Goal: Transaction & Acquisition: Obtain resource

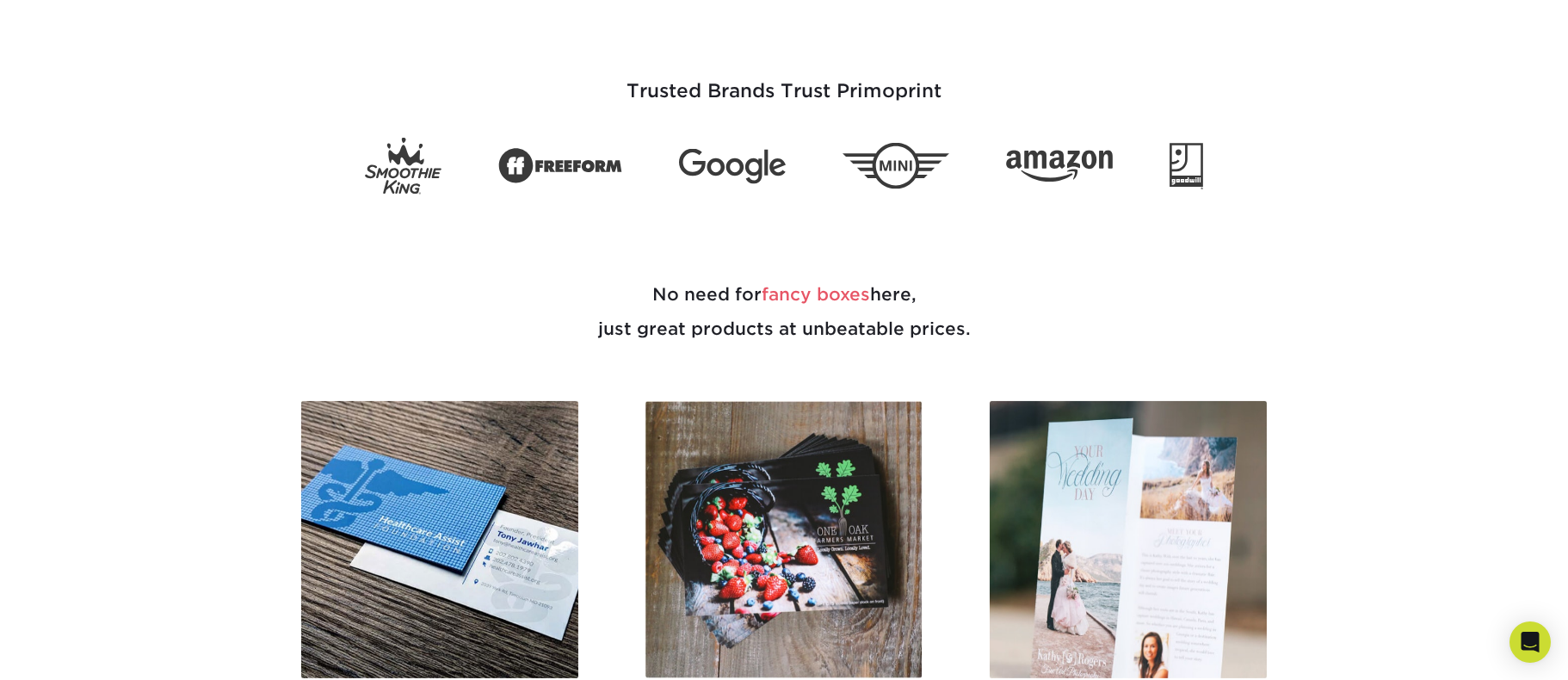
scroll to position [1206, 0]
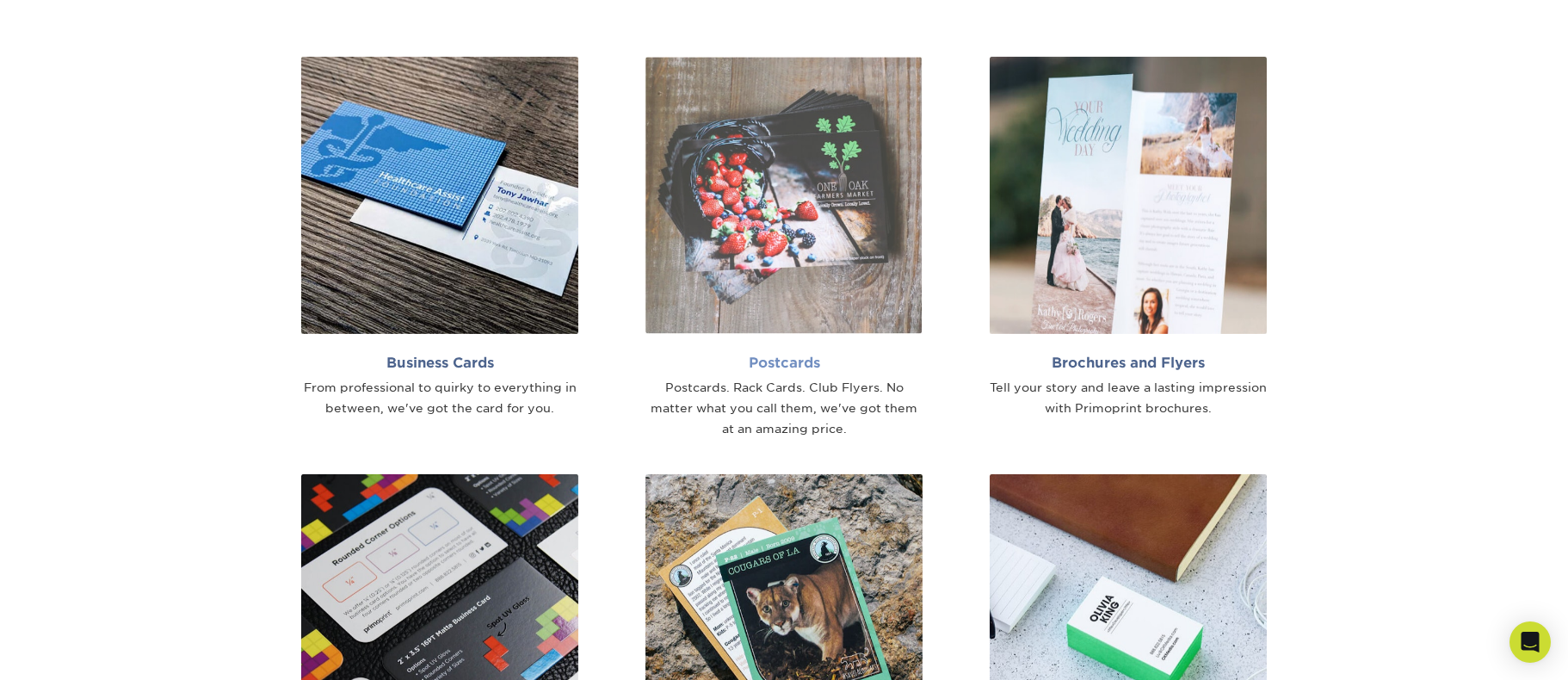
click at [756, 271] on img at bounding box center [784, 195] width 277 height 277
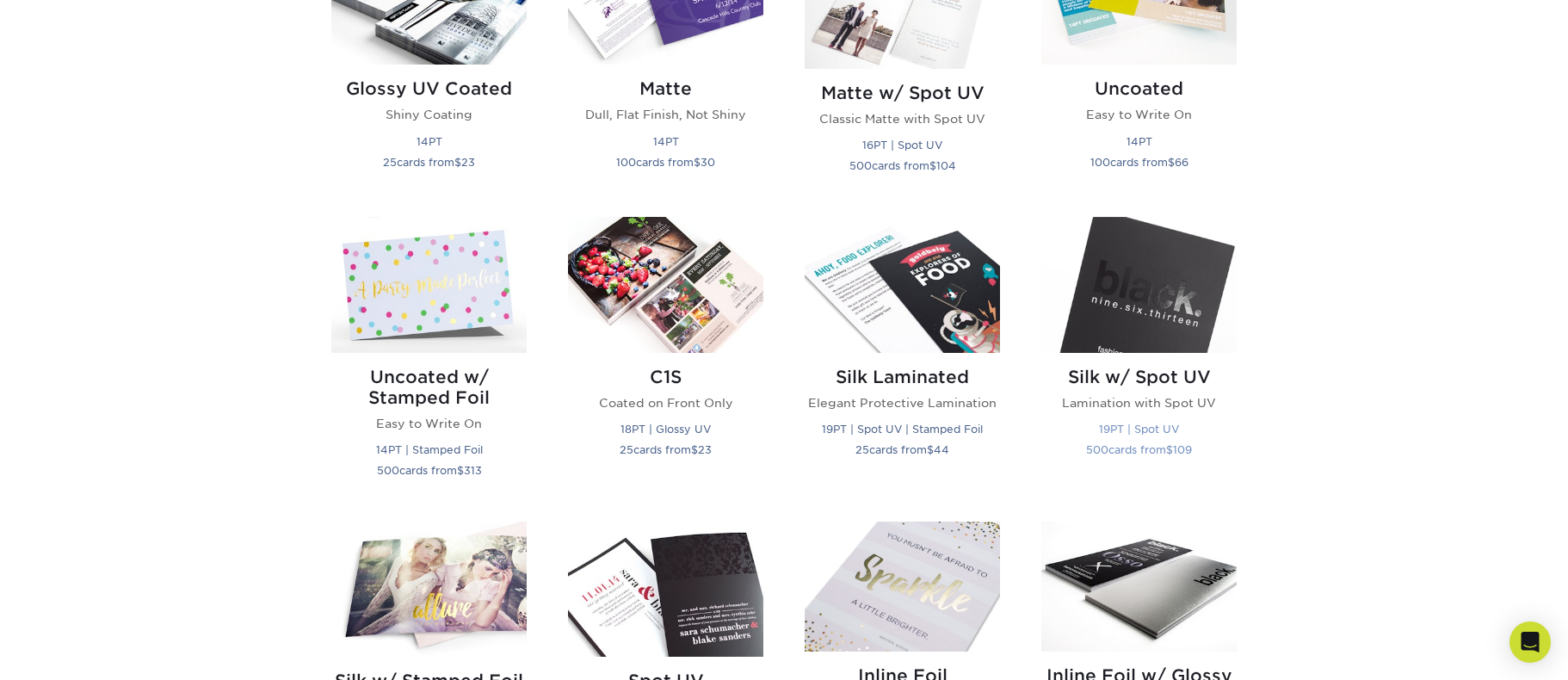
scroll to position [688, 0]
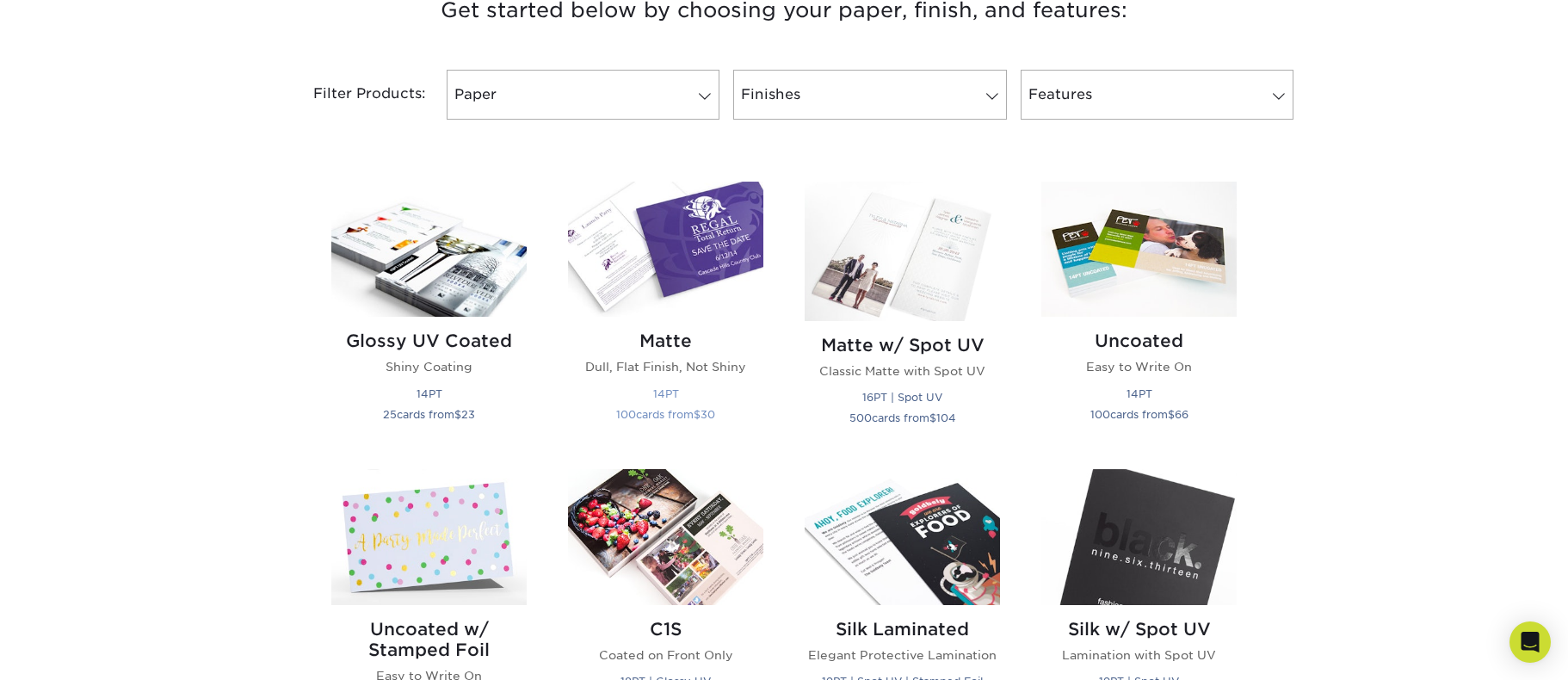
click at [698, 282] on img at bounding box center [666, 249] width 196 height 135
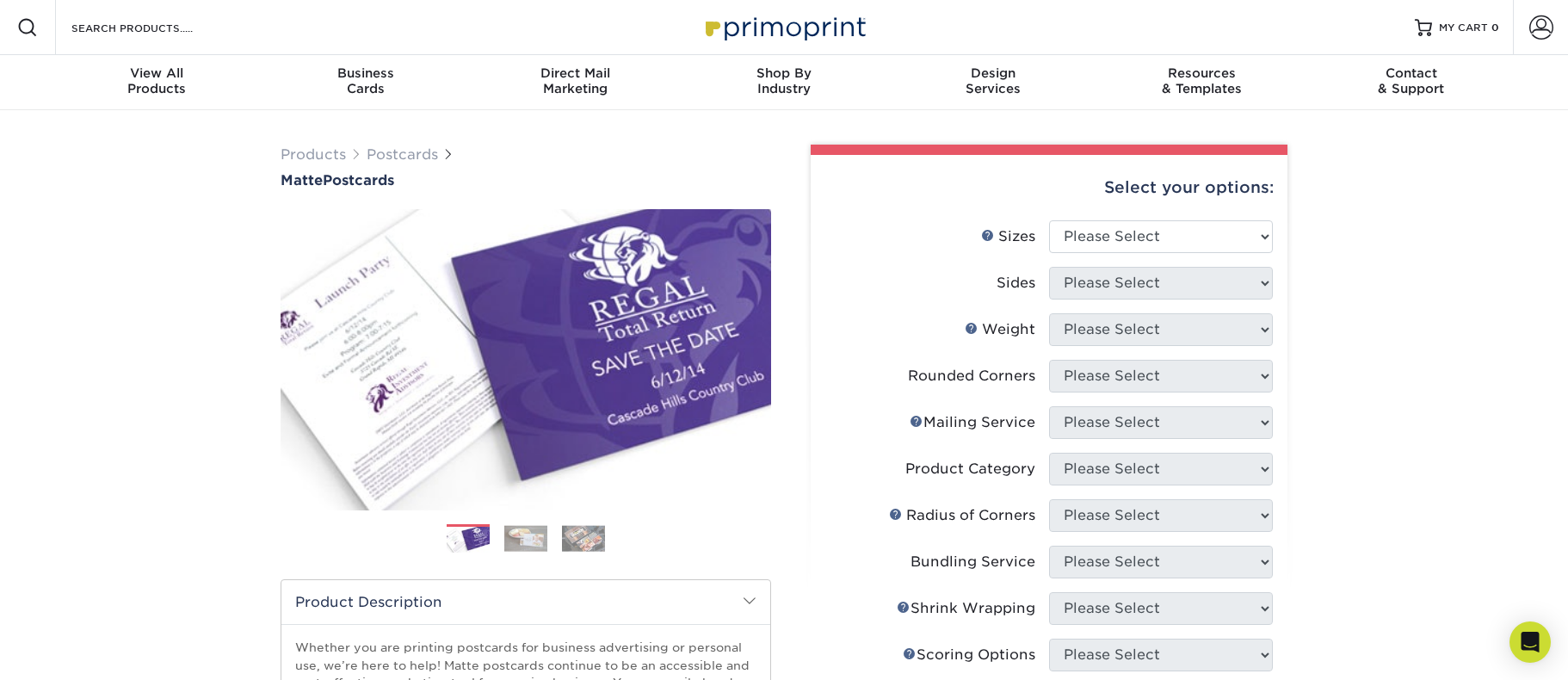
click at [526, 532] on img at bounding box center [525, 538] width 43 height 26
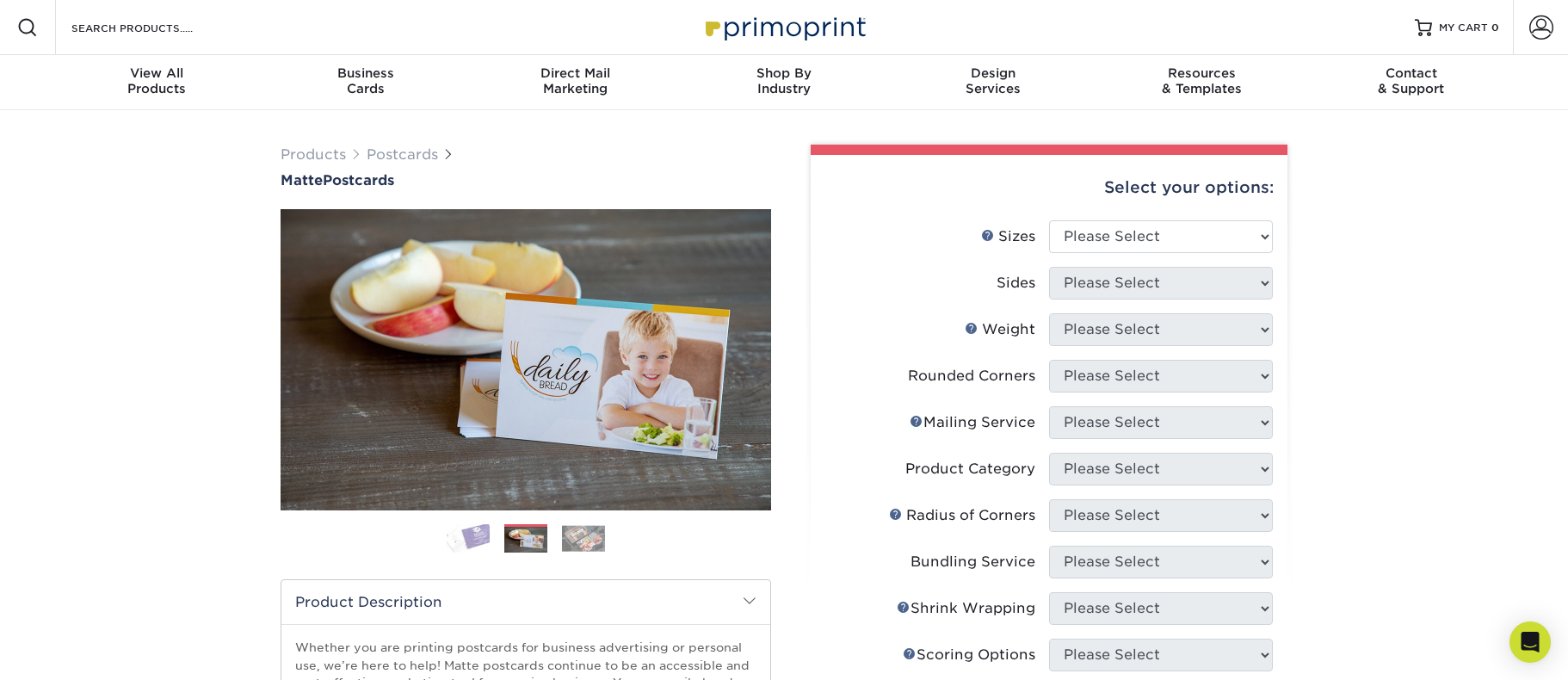
click at [573, 534] on img at bounding box center [584, 538] width 43 height 26
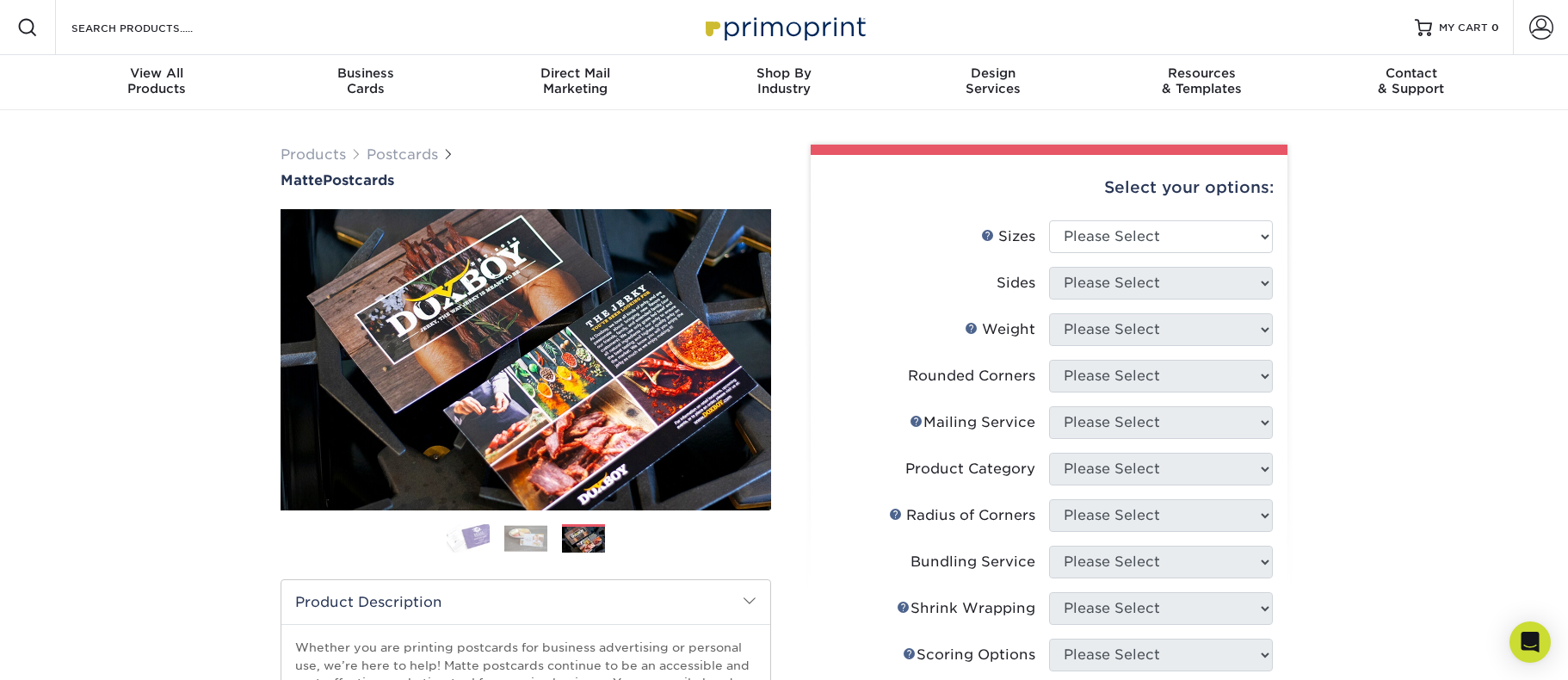
click at [520, 542] on img at bounding box center [525, 538] width 43 height 26
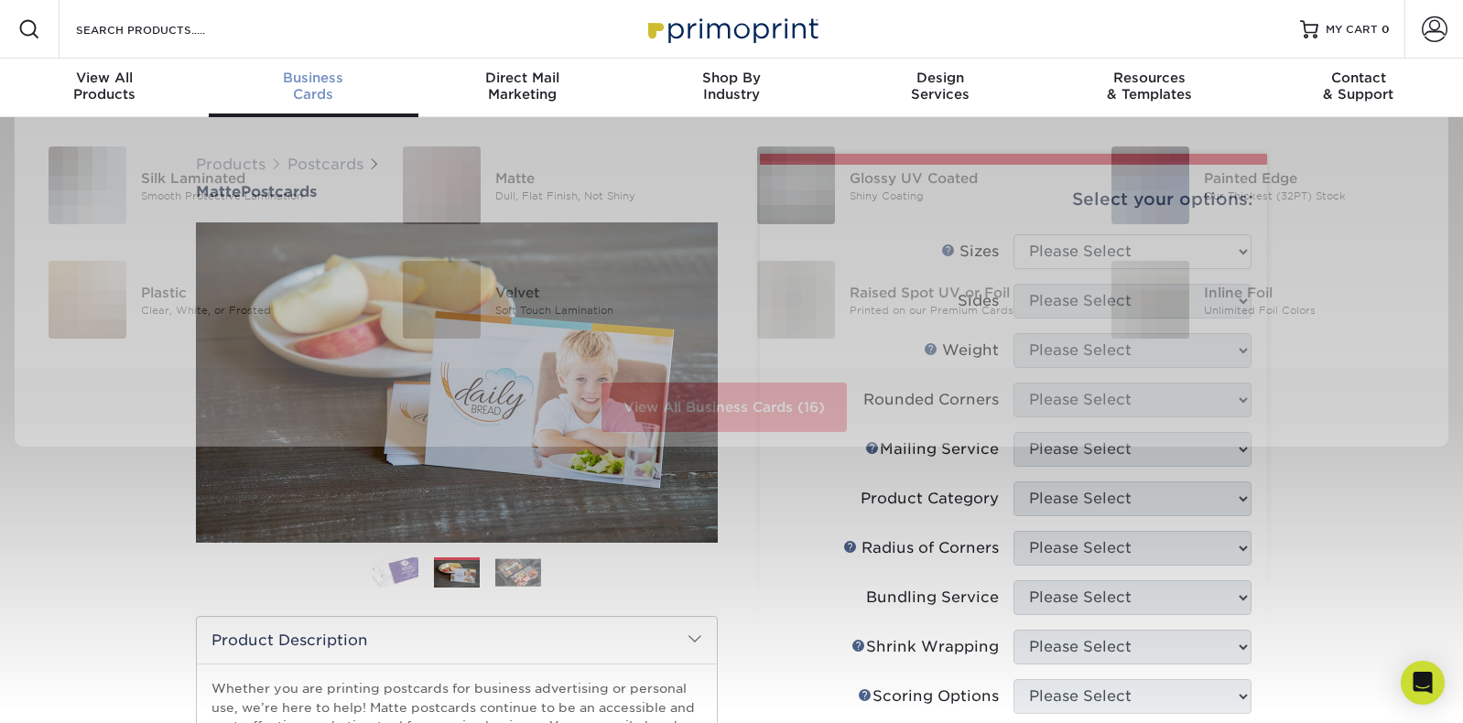
click at [353, 87] on div "Business Cards" at bounding box center [313, 86] width 209 height 33
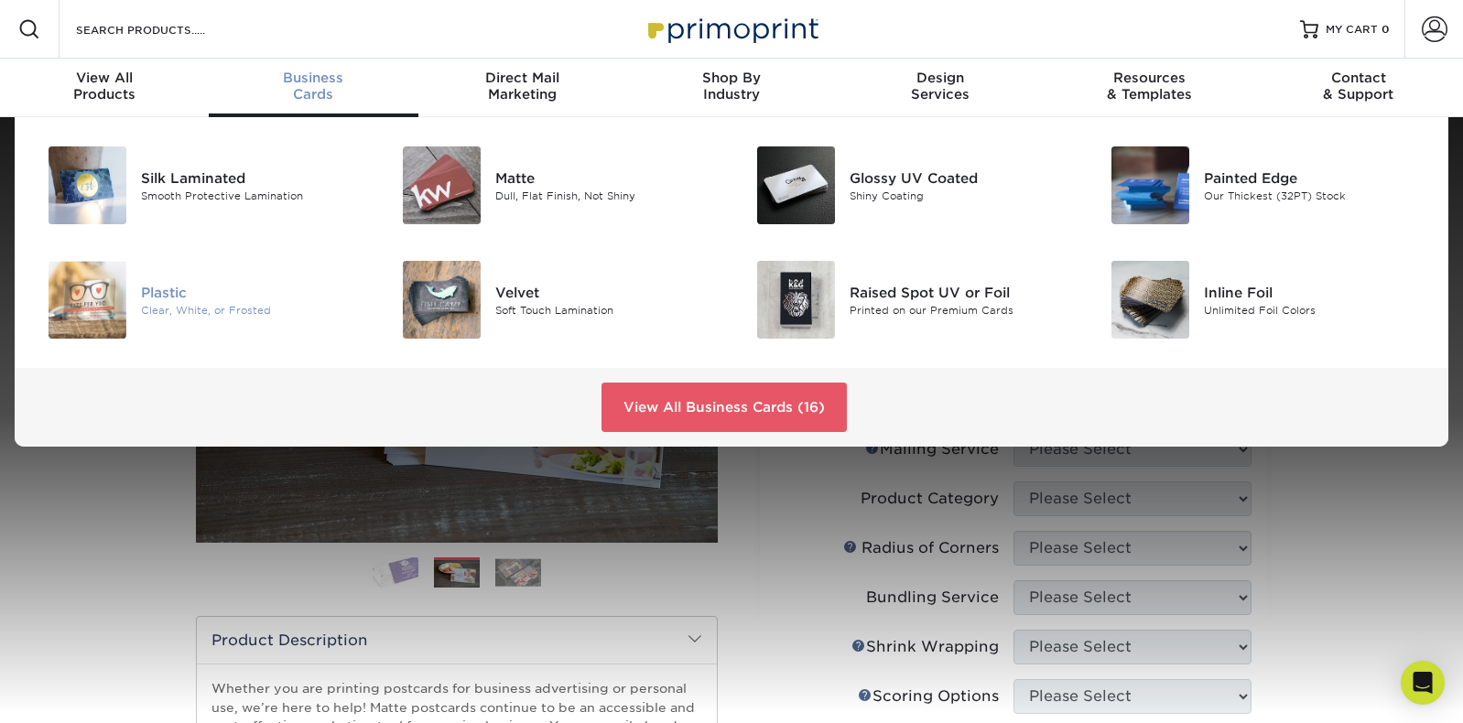
click at [138, 287] on div at bounding box center [82, 300] width 118 height 78
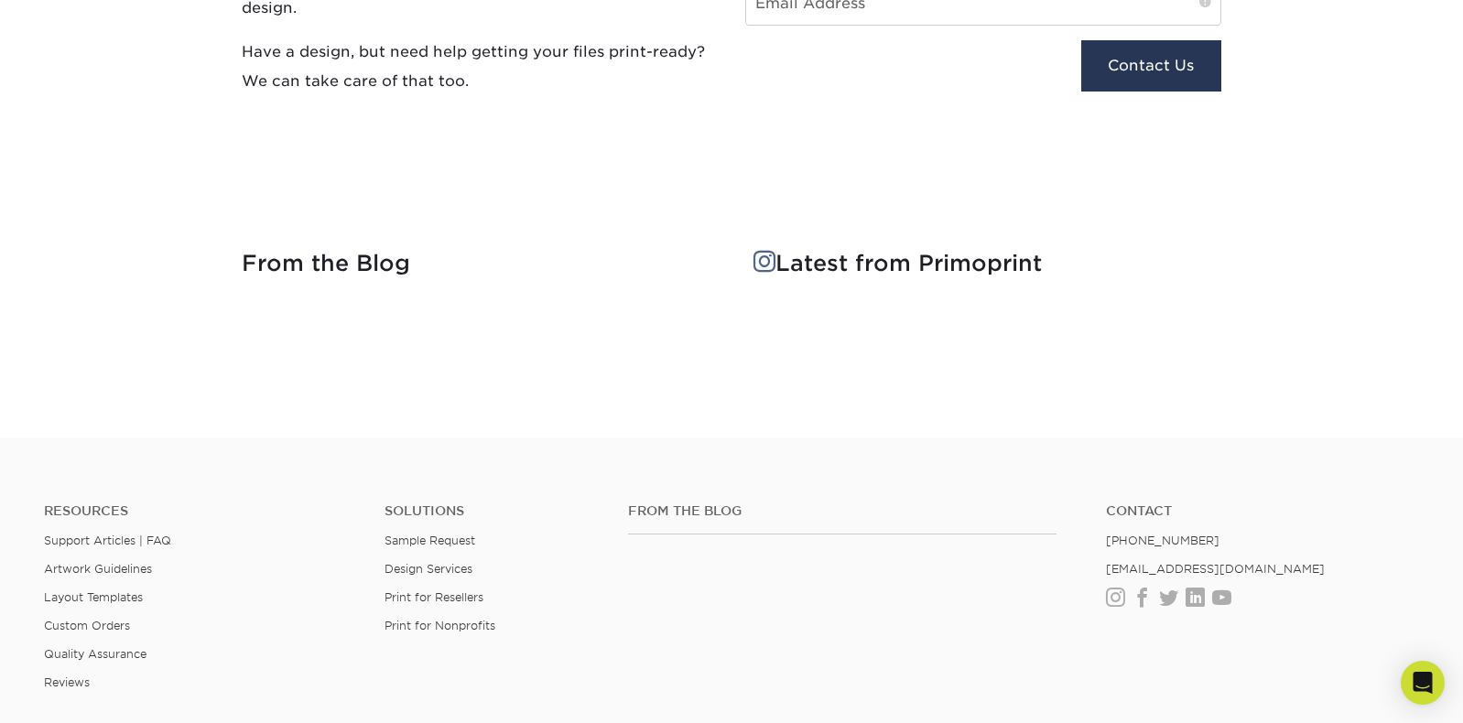
scroll to position [1648, 0]
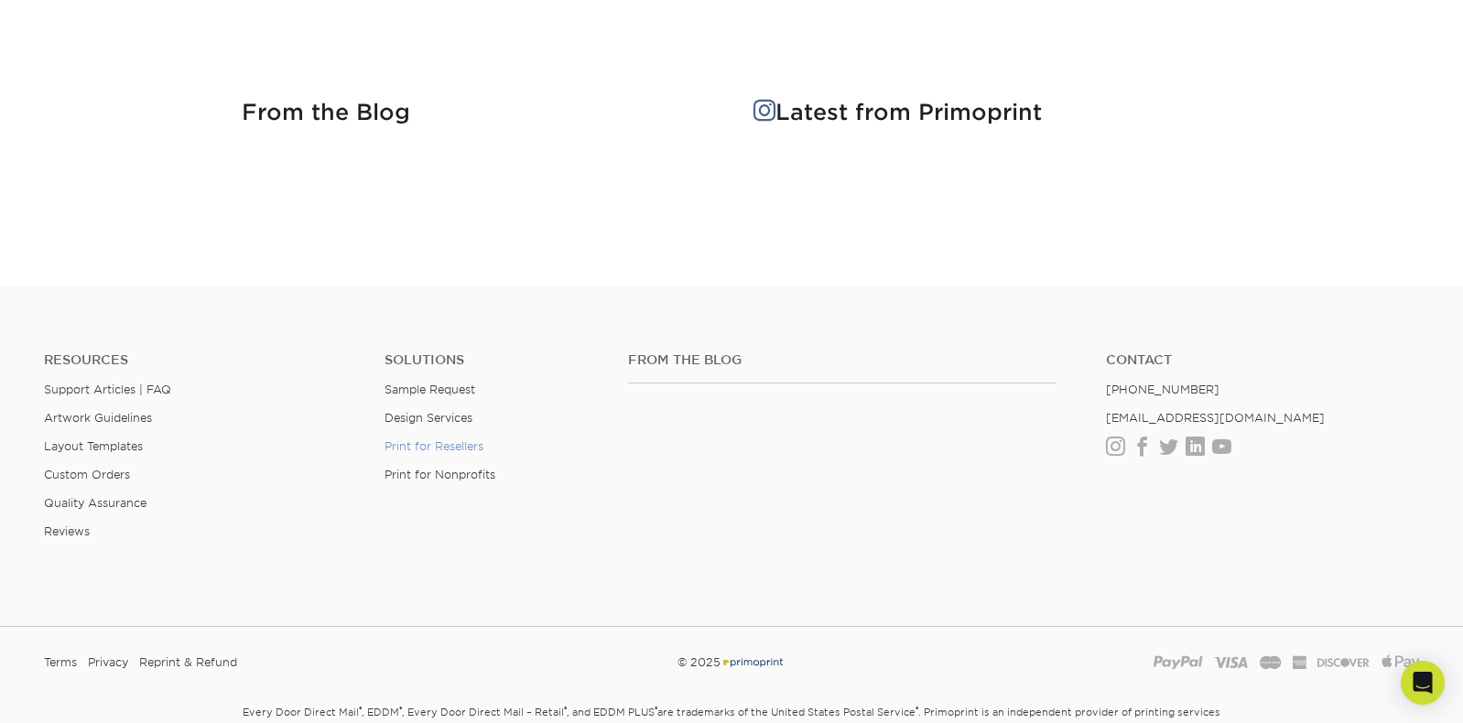
click at [433, 446] on link "Print for Resellers" at bounding box center [433, 446] width 99 height 14
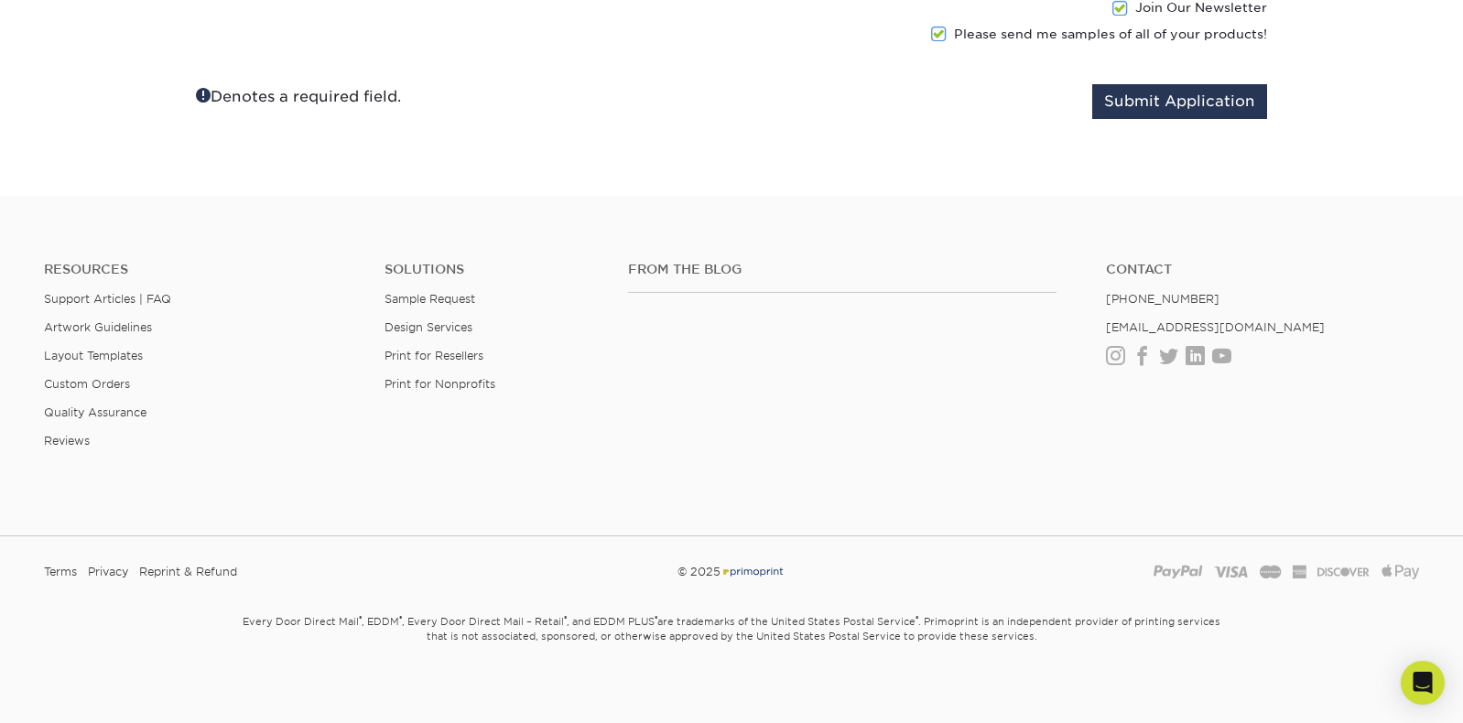
scroll to position [2210, 0]
